Goal: Navigation & Orientation: Understand site structure

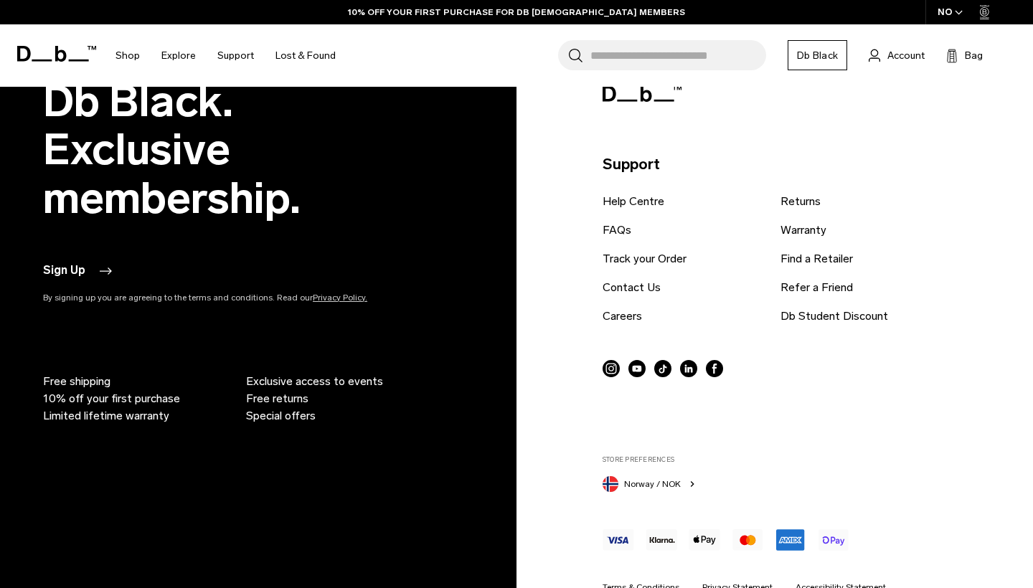
scroll to position [3059, 0]
click at [648, 582] on link "Terms & Conditions" at bounding box center [640, 588] width 77 height 13
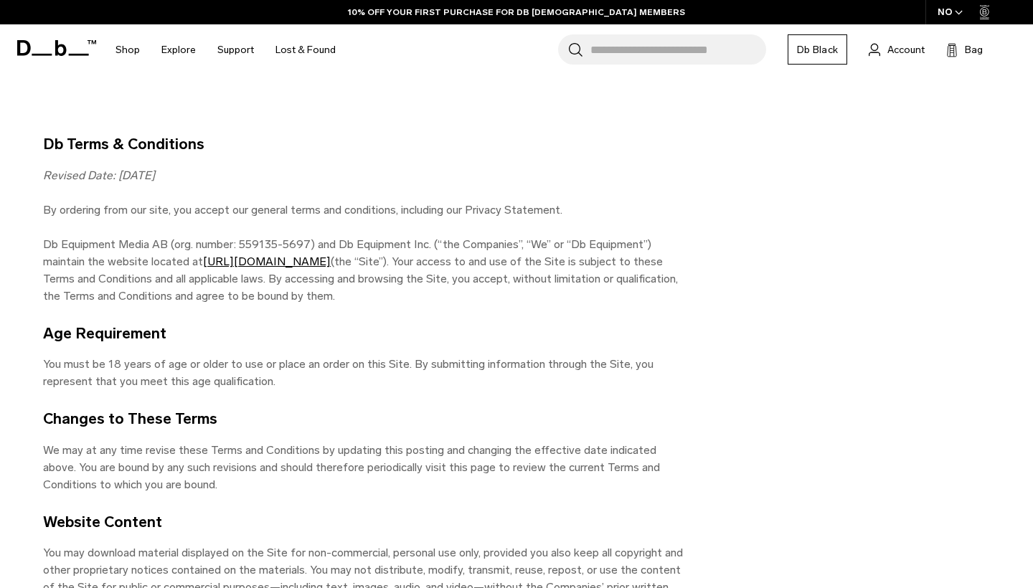
click at [950, 13] on div "NO" at bounding box center [950, 12] width 50 height 24
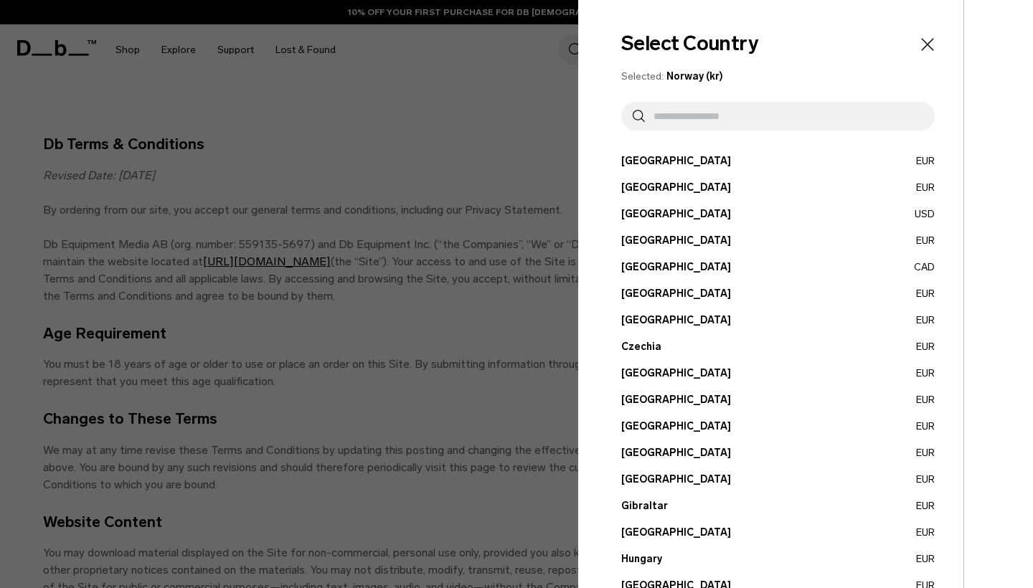
click at [709, 162] on button "[GEOGRAPHIC_DATA] EUR" at bounding box center [777, 160] width 313 height 15
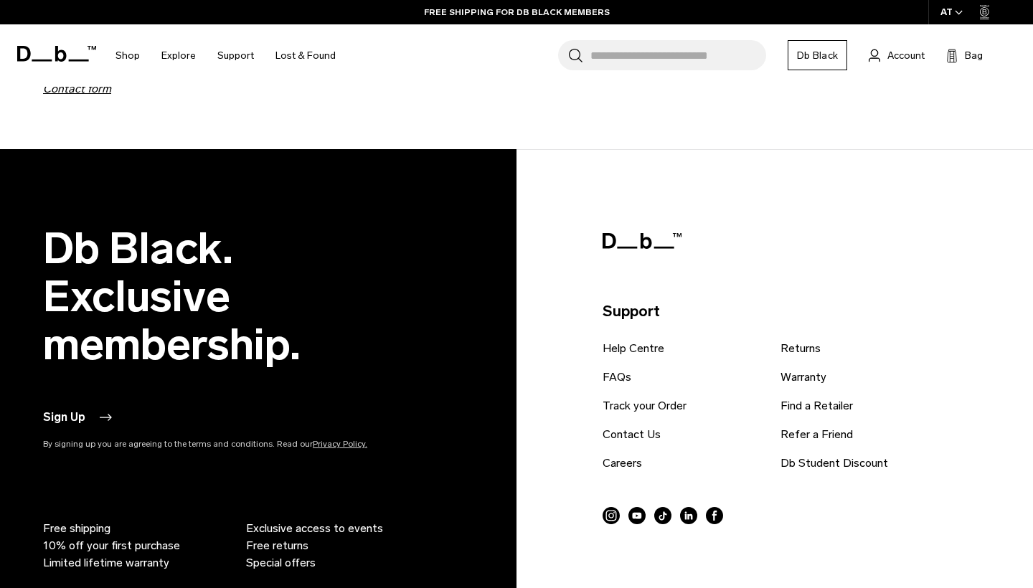
scroll to position [6934, 0]
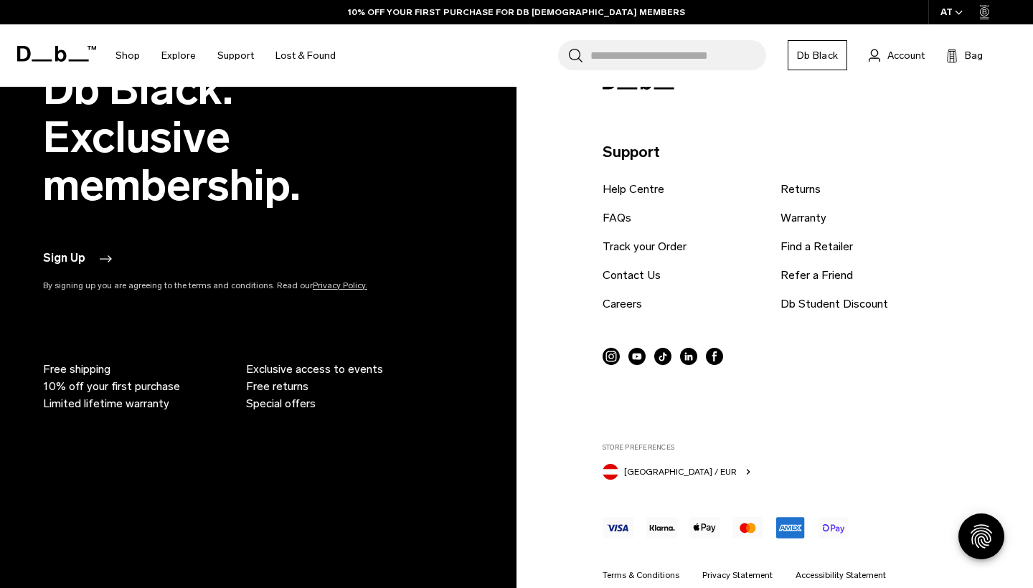
scroll to position [5387, 0]
click at [838, 526] on div at bounding box center [799, 535] width 394 height 65
click at [825, 569] on link "Accessibility Statement" at bounding box center [840, 575] width 90 height 13
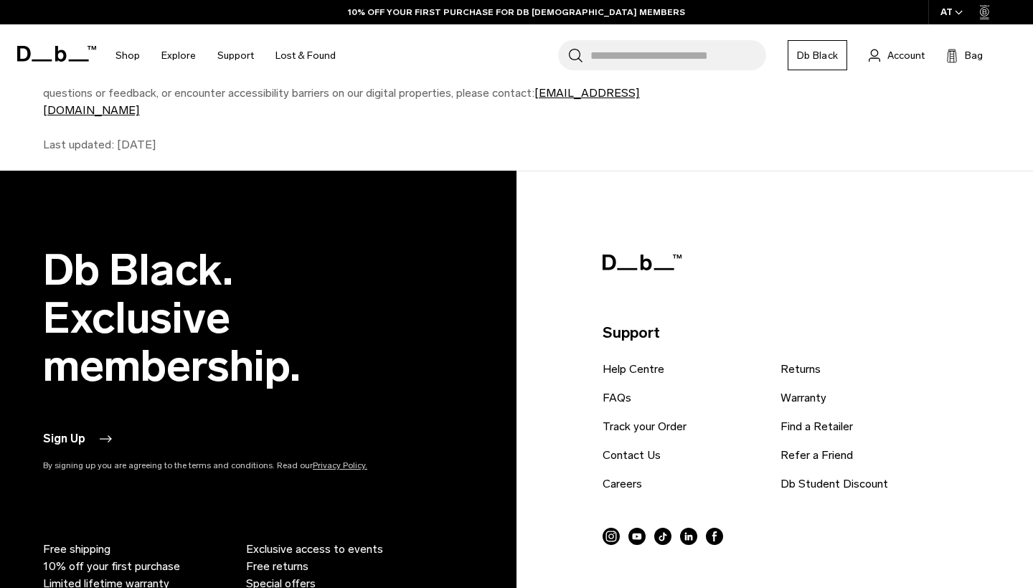
scroll to position [551, 0]
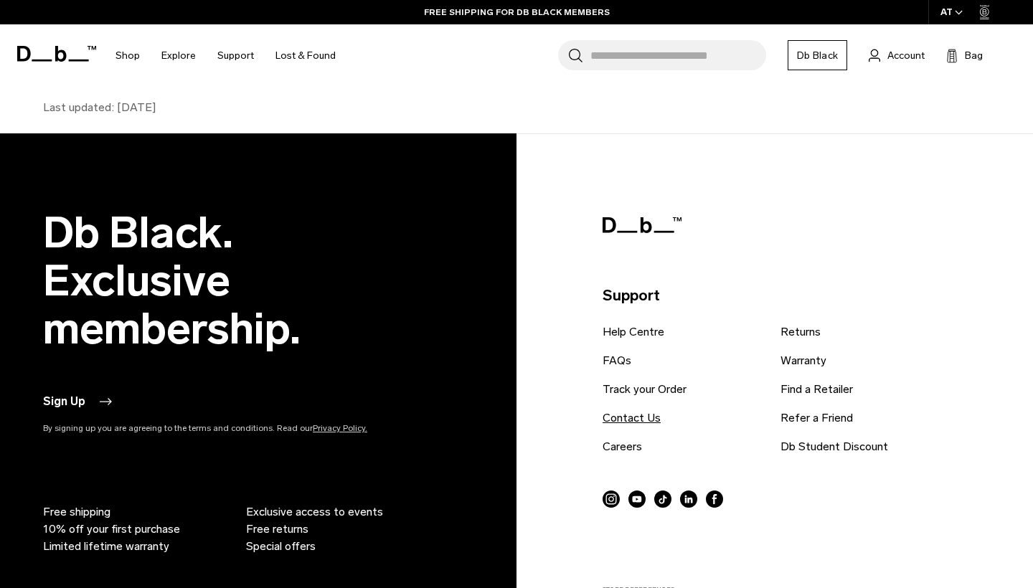
click at [628, 410] on link "Contact Us" at bounding box center [631, 418] width 58 height 17
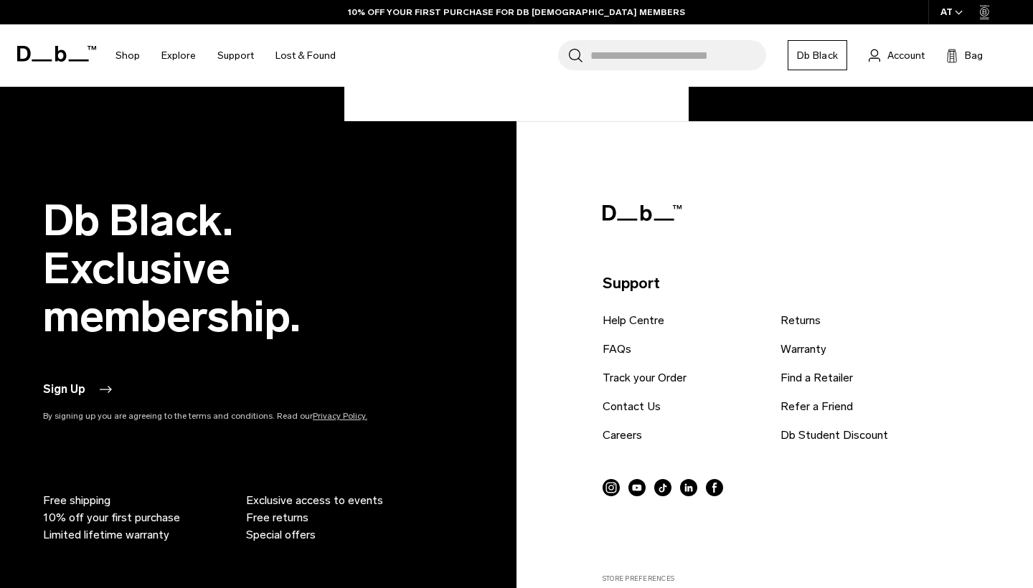
scroll to position [697, 0]
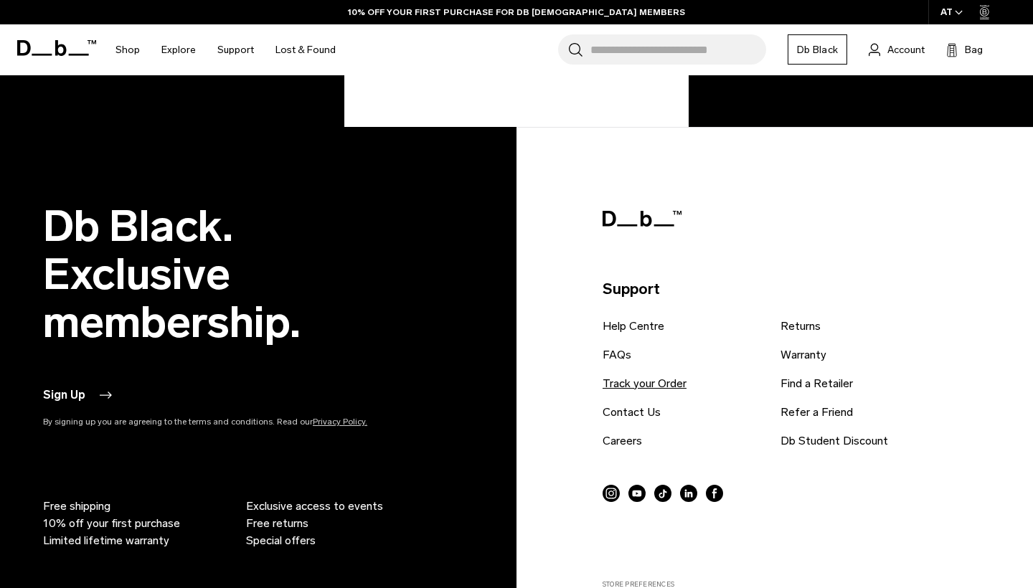
click at [630, 382] on link "Track your Order" at bounding box center [644, 383] width 84 height 17
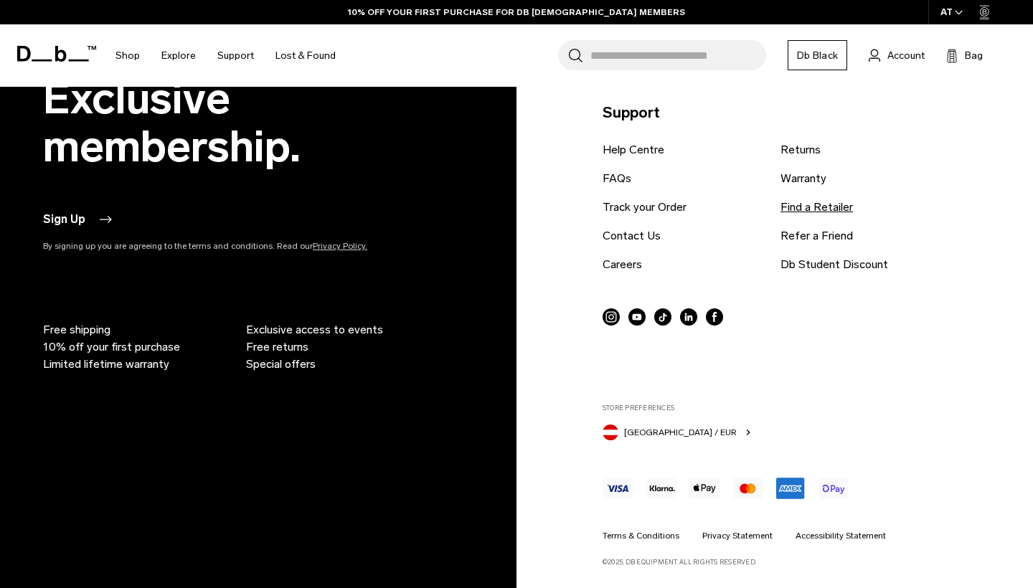
scroll to position [1099, 0]
click at [811, 146] on link "Returns" at bounding box center [800, 150] width 40 height 17
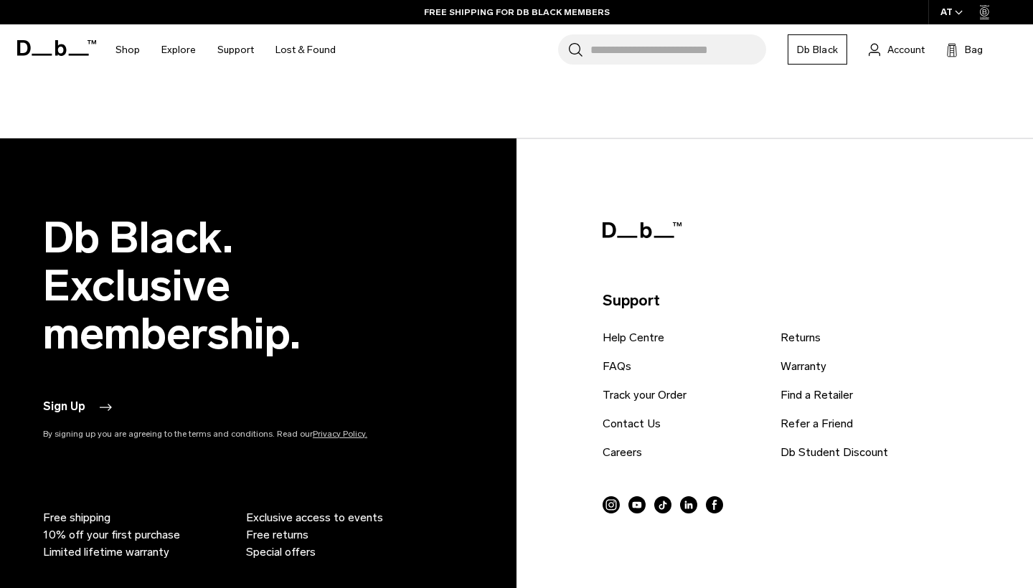
scroll to position [1431, 0]
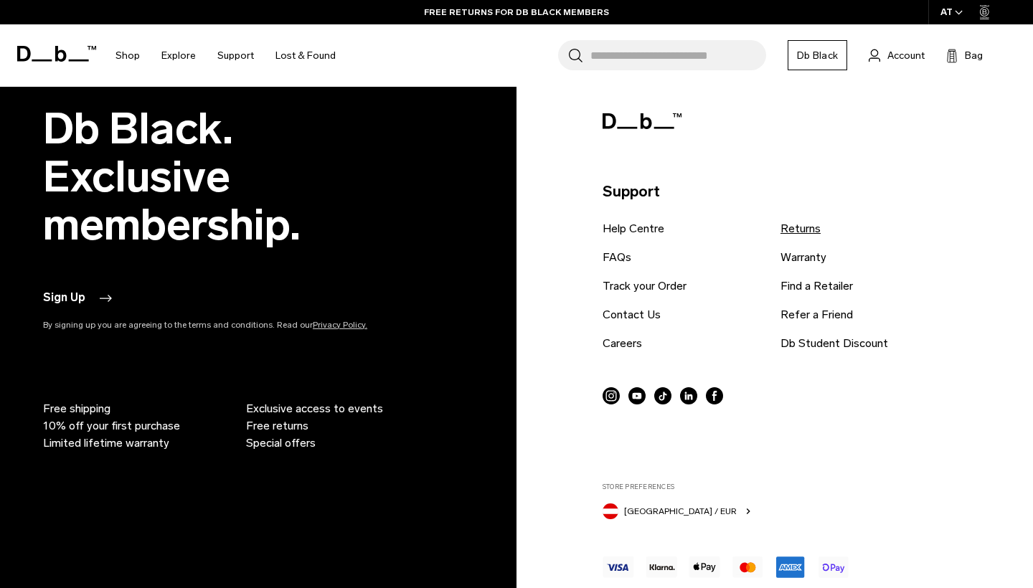
click at [795, 220] on link "Returns" at bounding box center [800, 228] width 40 height 17
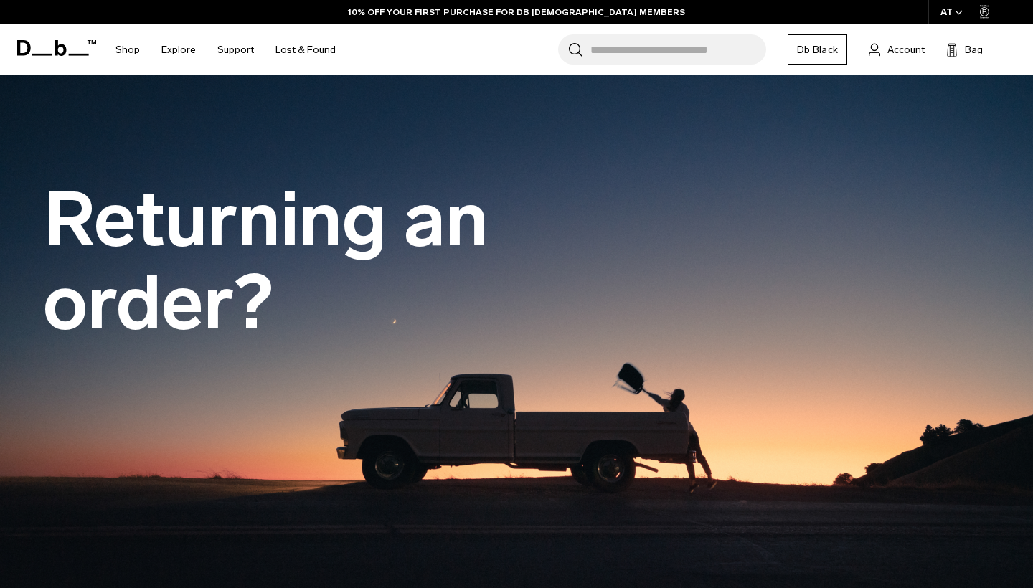
scroll to position [791, 0]
